Goal: Task Accomplishment & Management: Complete application form

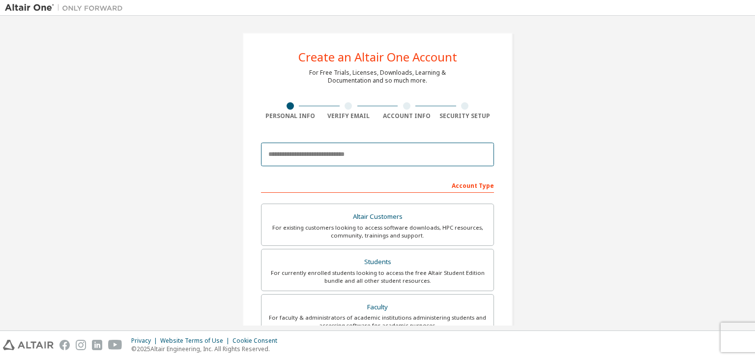
click at [336, 154] on input "email" at bounding box center [377, 155] width 233 height 24
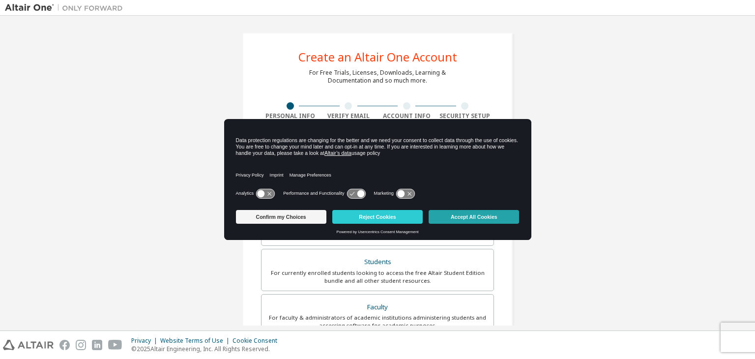
click at [500, 217] on button "Accept All Cookies" at bounding box center [474, 217] width 90 height 14
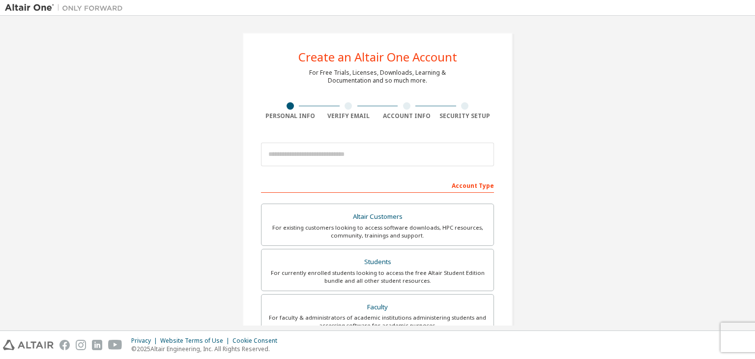
click at [546, 127] on div "Create an Altair One Account For Free Trials, Licenses, Downloads, Learning & D…" at bounding box center [378, 281] width 746 height 521
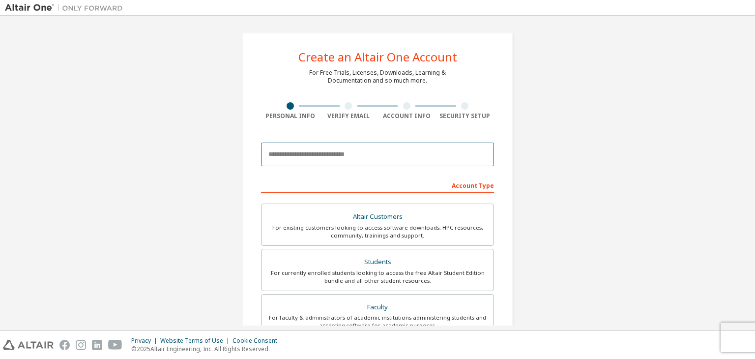
click at [346, 154] on input "email" at bounding box center [377, 155] width 233 height 24
type input "**********"
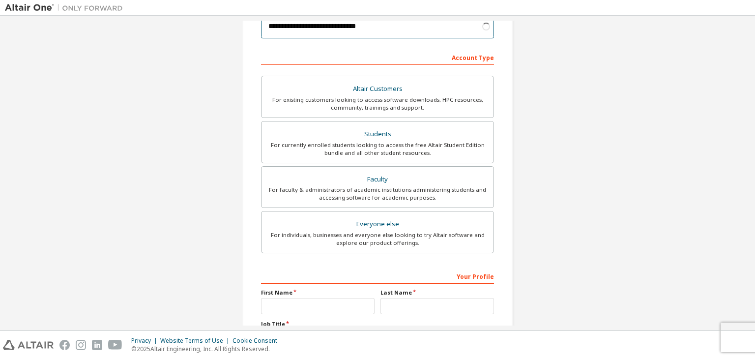
scroll to position [214, 0]
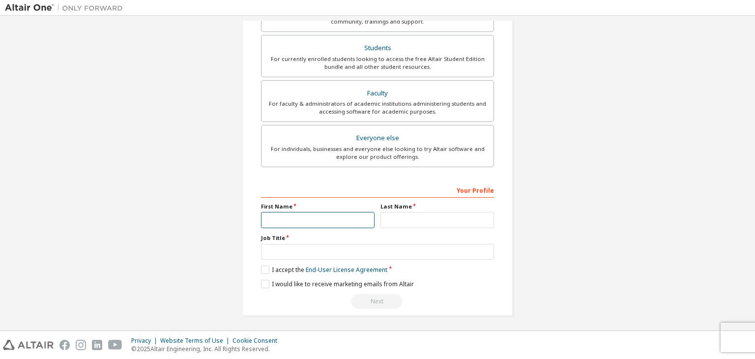
click at [325, 220] on input "text" at bounding box center [318, 220] width 114 height 16
type input "*******"
click at [404, 218] on input "text" at bounding box center [438, 220] width 114 height 16
type input "*********"
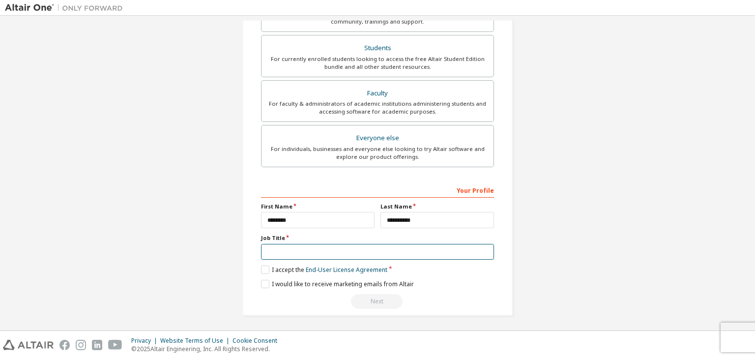
click at [373, 257] on input "text" at bounding box center [377, 252] width 233 height 16
type input "*"
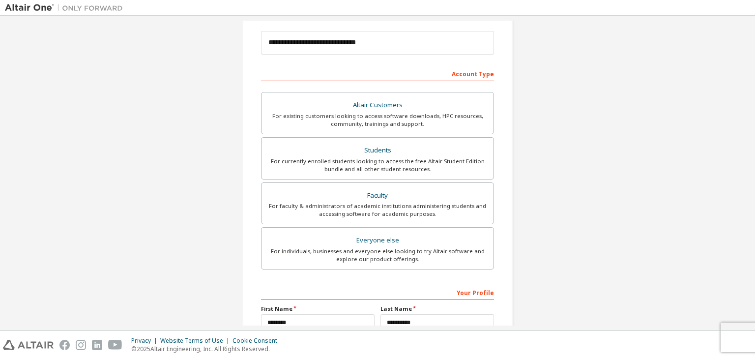
scroll to position [110, 0]
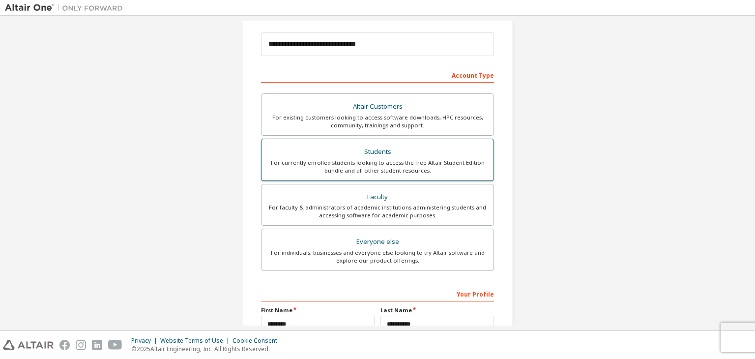
type input "*******"
click at [384, 169] on div "For currently enrolled students looking to access the free Altair Student Editi…" at bounding box center [378, 167] width 220 height 16
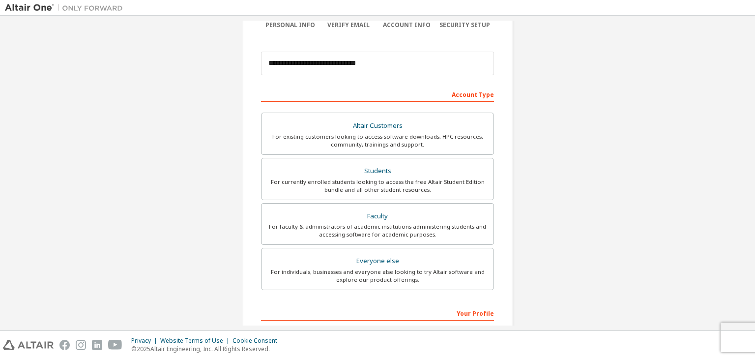
scroll to position [214, 0]
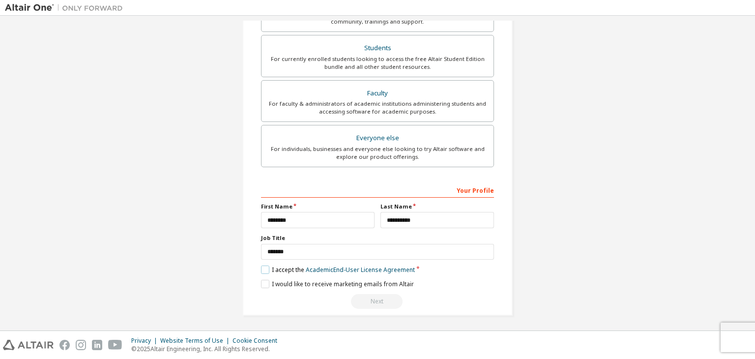
click at [263, 266] on label "I accept the Academic End-User License Agreement" at bounding box center [338, 270] width 154 height 8
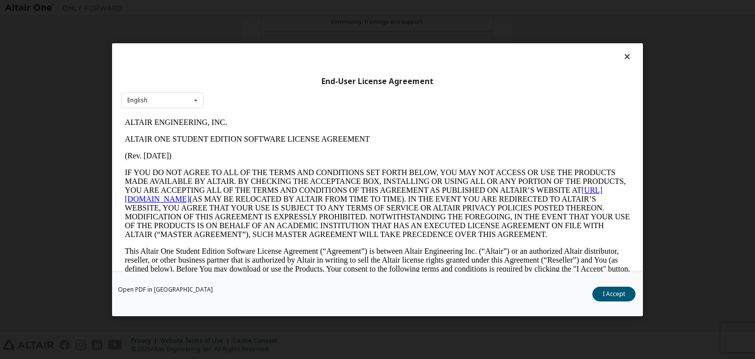
scroll to position [0, 0]
click at [616, 291] on button "I Accept" at bounding box center [614, 294] width 43 height 15
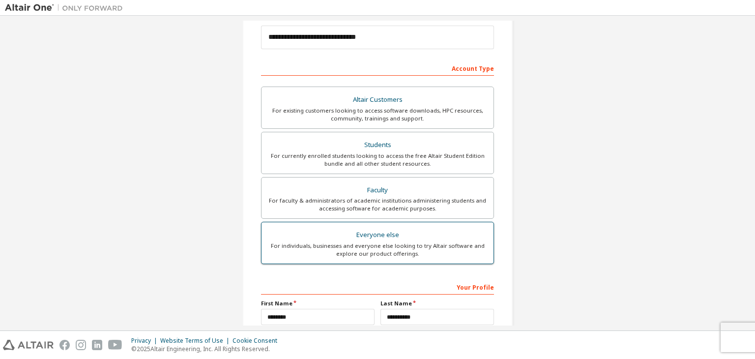
scroll to position [214, 0]
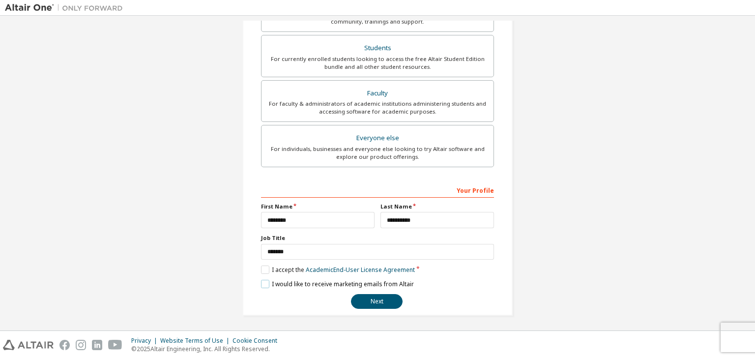
click at [265, 282] on label "I would like to receive marketing emails from Altair" at bounding box center [337, 284] width 153 height 8
click at [382, 302] on button "Next" at bounding box center [377, 301] width 52 height 15
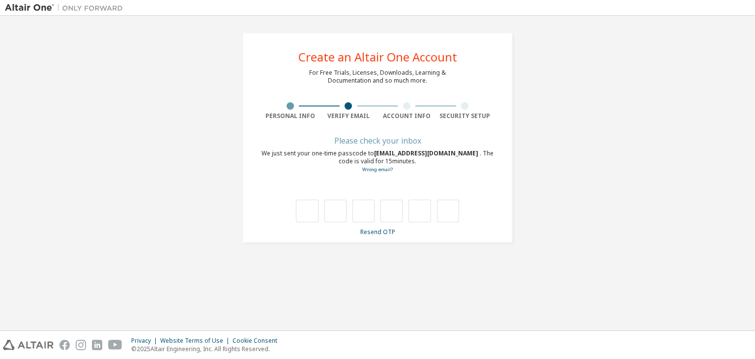
type input "*"
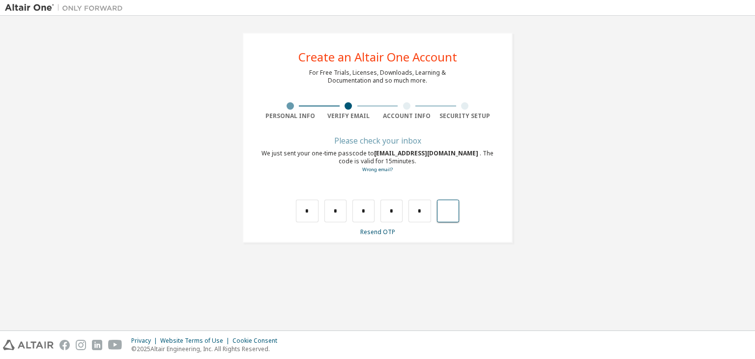
type input "*"
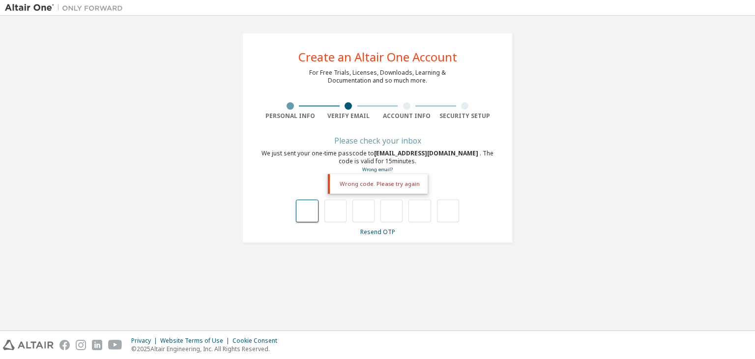
click at [303, 210] on input "text" at bounding box center [307, 211] width 22 height 23
type input "*"
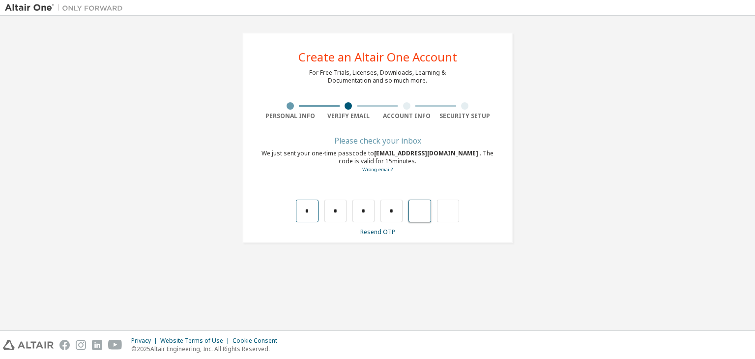
type input "*"
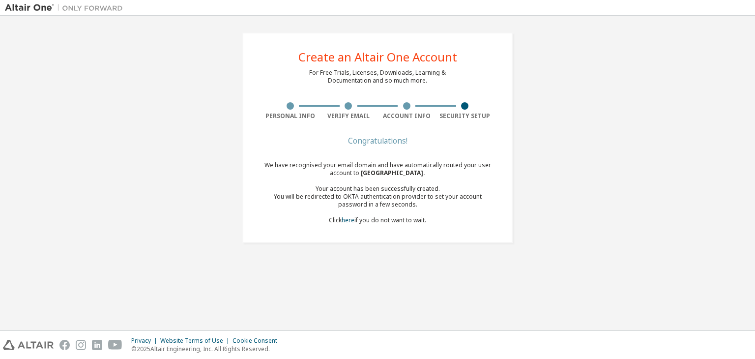
click at [406, 264] on div "Create an Altair One Account For Free Trials, Licenses, Downloads, Learning & D…" at bounding box center [378, 173] width 746 height 305
